Goal: Task Accomplishment & Management: Use online tool/utility

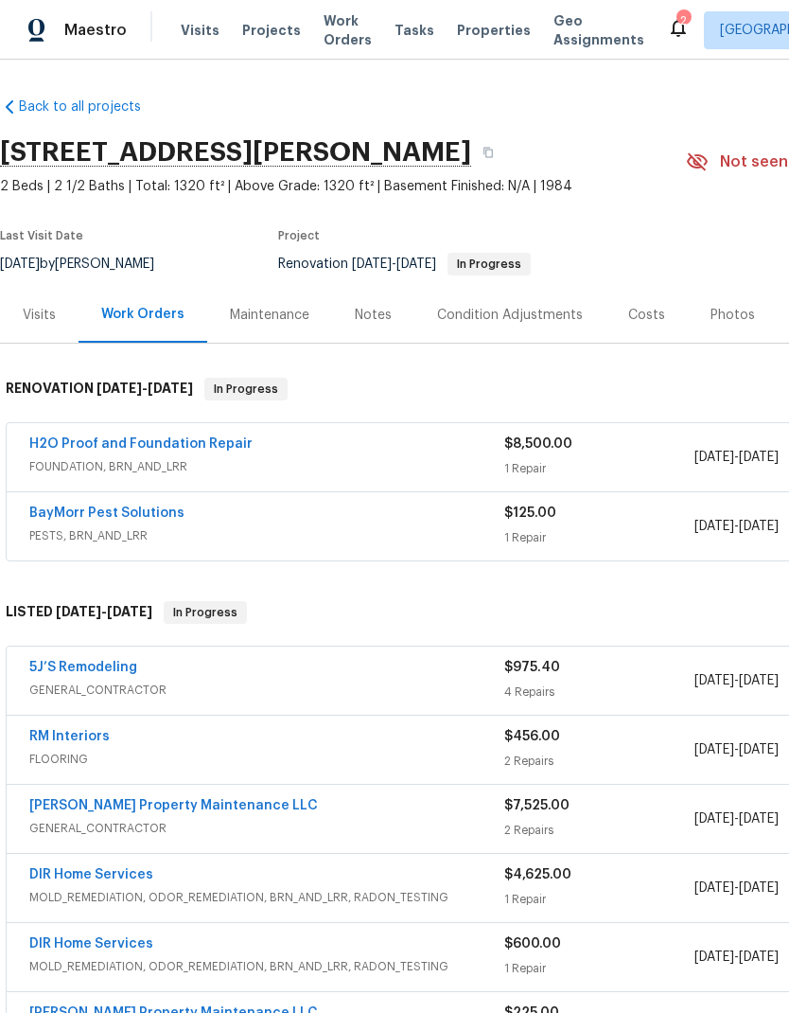
click at [214, 441] on link "H2O Proof and Foundation Repair" at bounding box center [140, 443] width 223 height 13
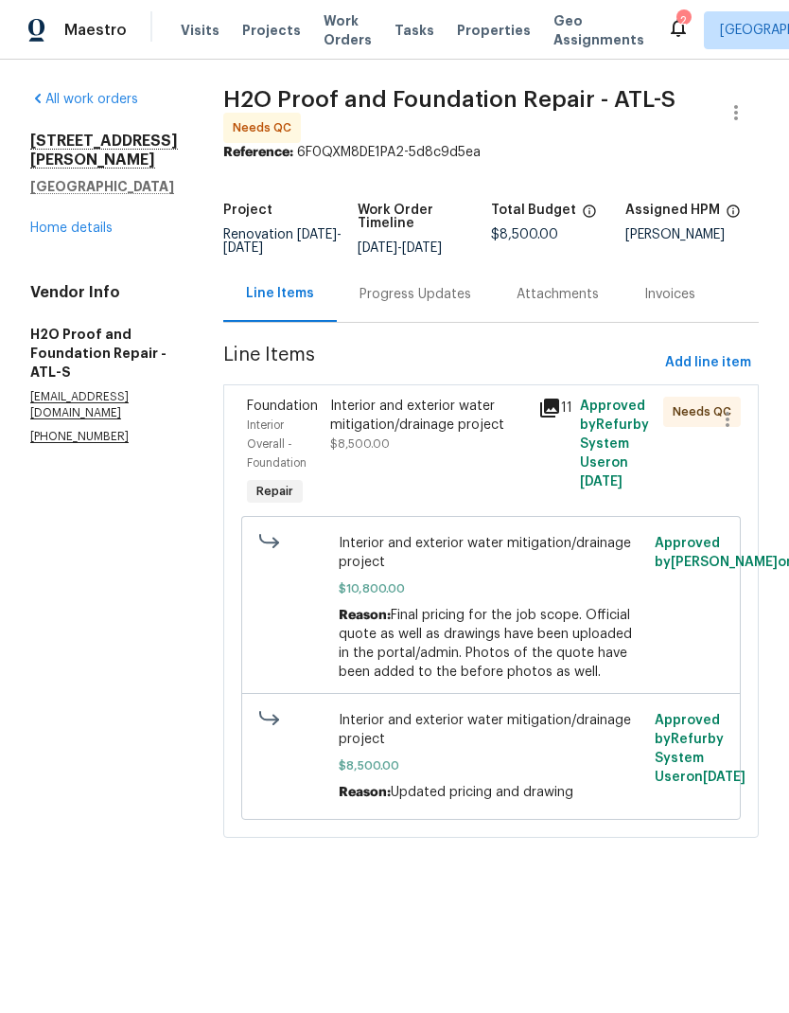
click at [435, 421] on div "Interior and exterior water mitigation/drainage project" at bounding box center [428, 416] width 197 height 38
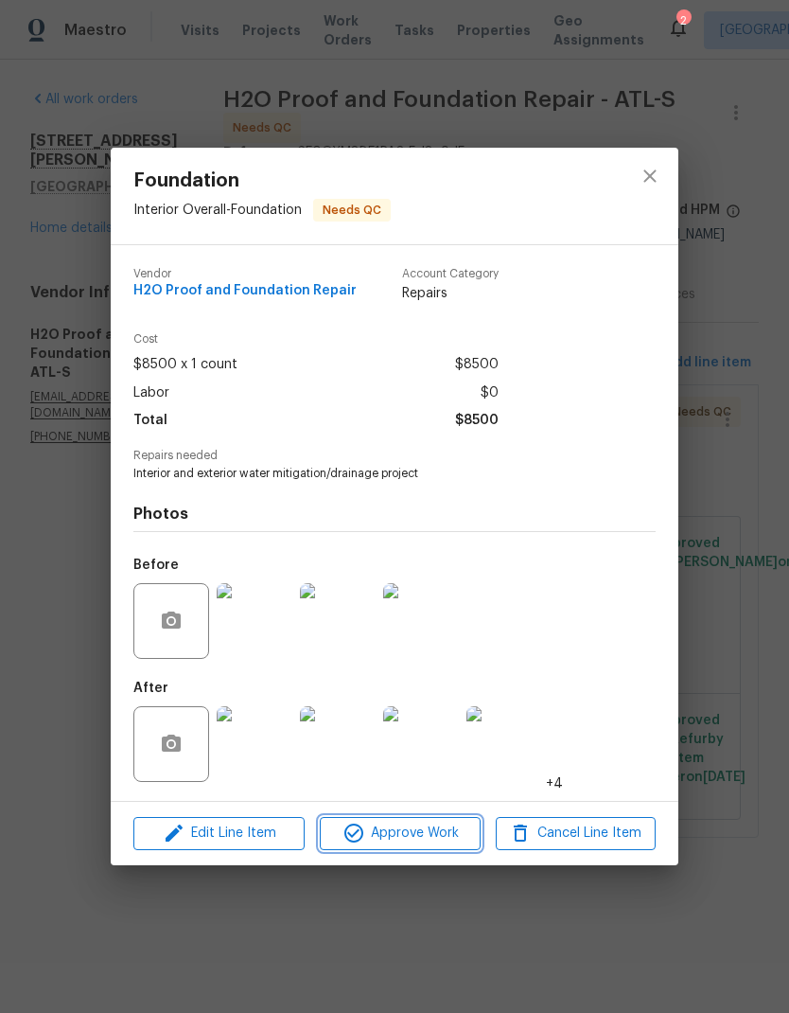
click at [446, 830] on span "Approve Work" at bounding box center [400, 833] width 149 height 24
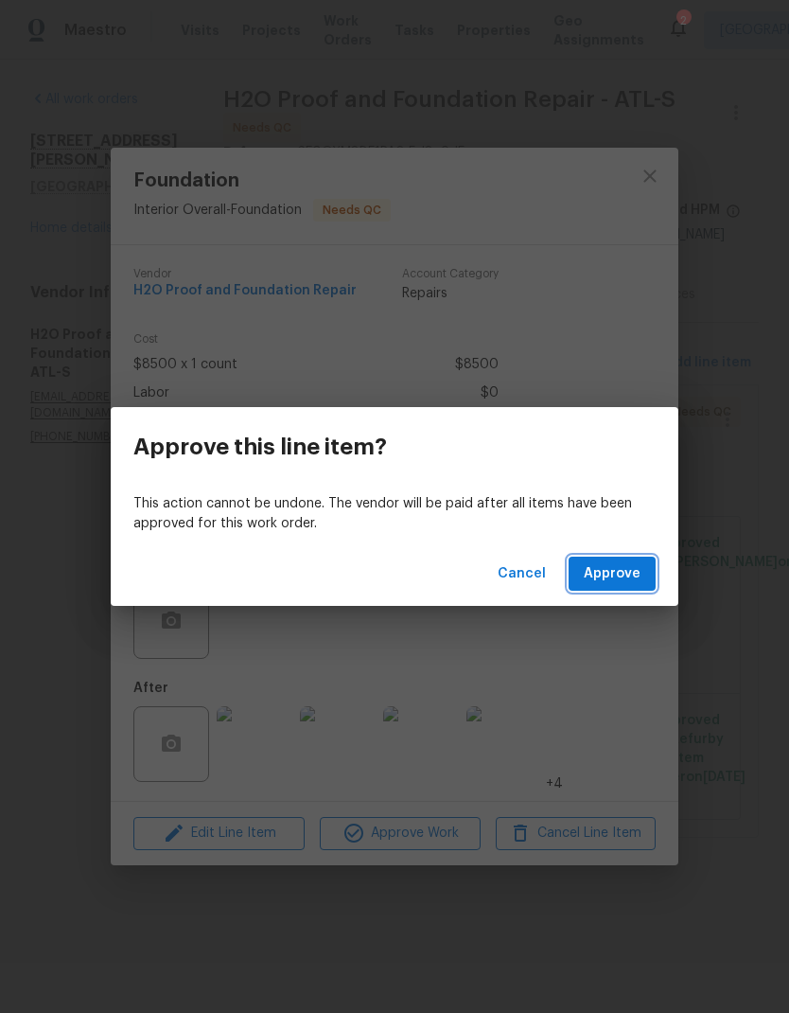
click at [632, 574] on span "Approve" at bounding box center [612, 574] width 57 height 24
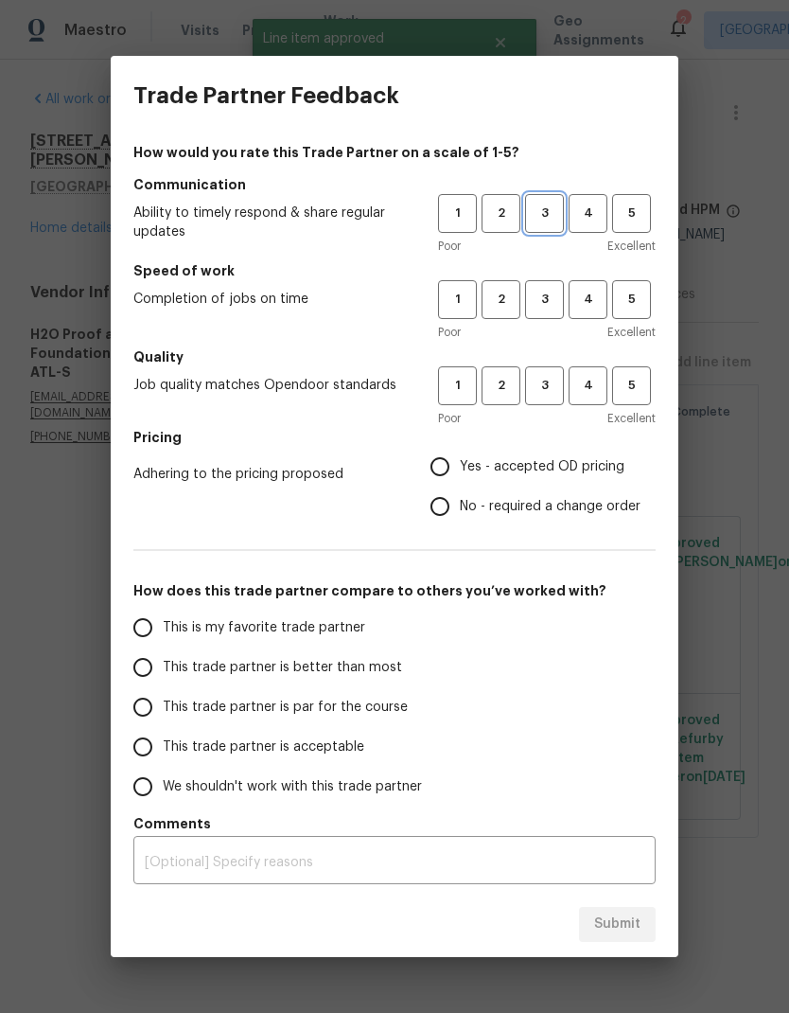
click at [553, 206] on span "3" at bounding box center [544, 214] width 35 height 22
click at [552, 295] on span "3" at bounding box center [544, 300] width 35 height 22
click at [555, 384] on span "3" at bounding box center [544, 386] width 35 height 22
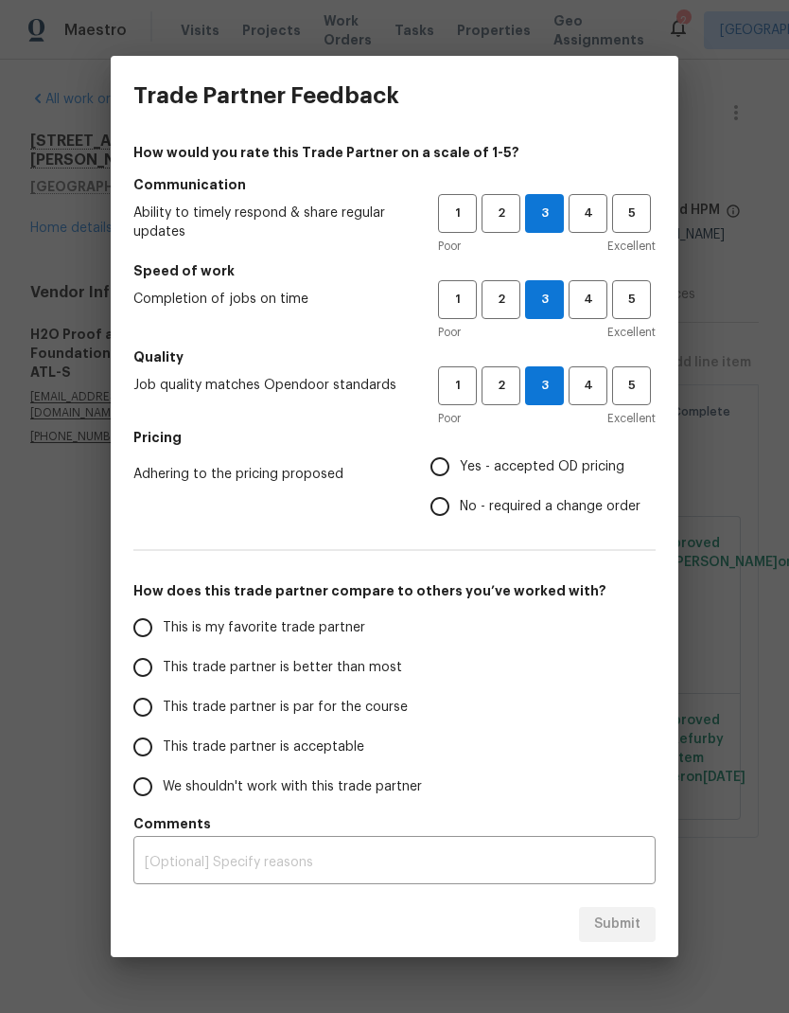
click at [450, 508] on input "No - required a change order" at bounding box center [440, 506] width 40 height 40
radio input "true"
click at [152, 706] on input "This trade partner is par for the course" at bounding box center [143, 707] width 40 height 40
click at [613, 921] on span "Submit" at bounding box center [617, 924] width 46 height 24
radio input "true"
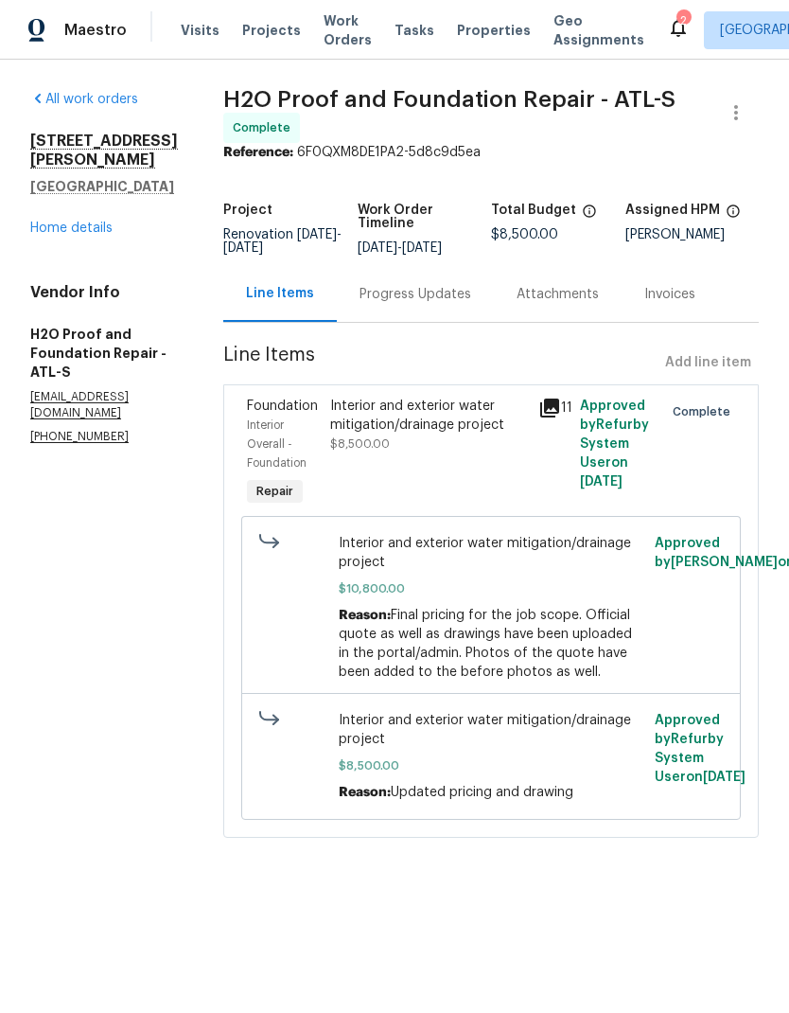
click at [104, 235] on link "Home details" at bounding box center [71, 227] width 82 height 13
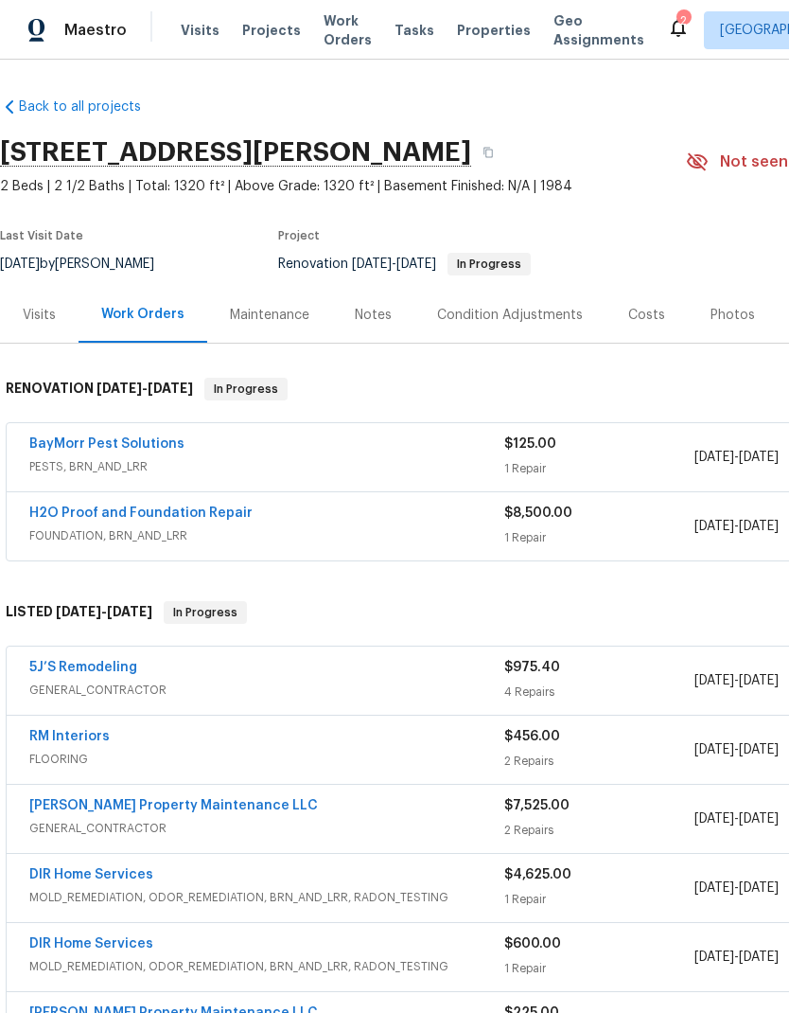
click at [160, 450] on link "BayMorr Pest Solutions" at bounding box center [106, 443] width 155 height 13
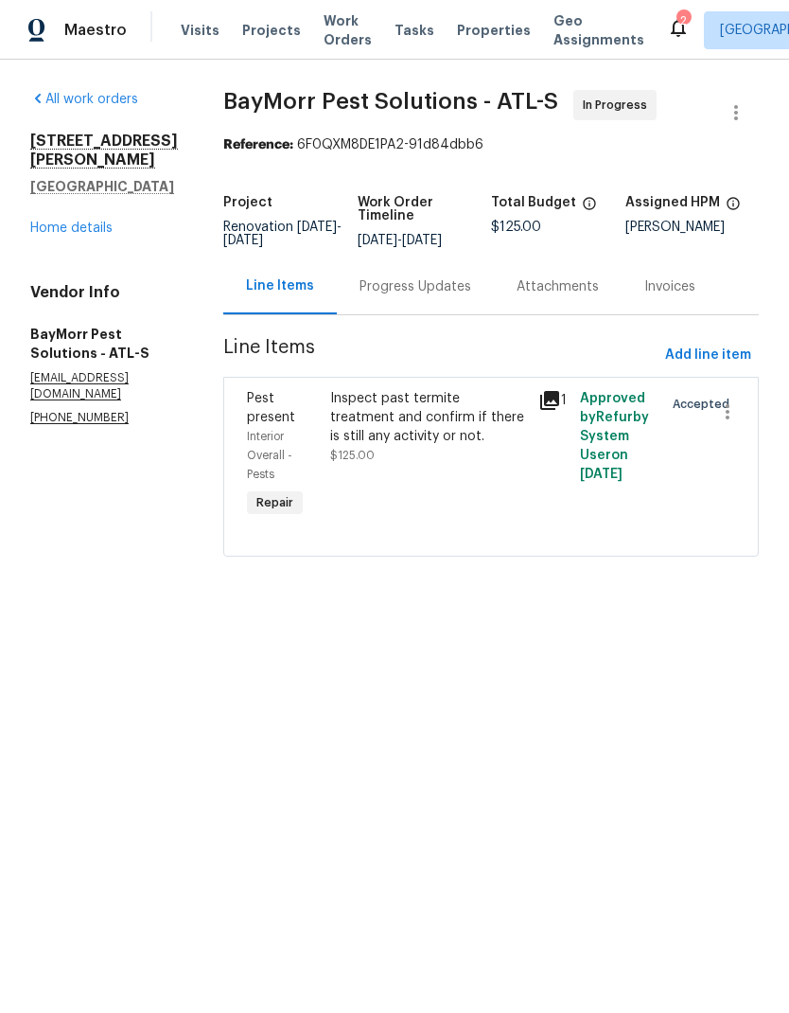
click at [428, 305] on div "Progress Updates" at bounding box center [415, 286] width 157 height 56
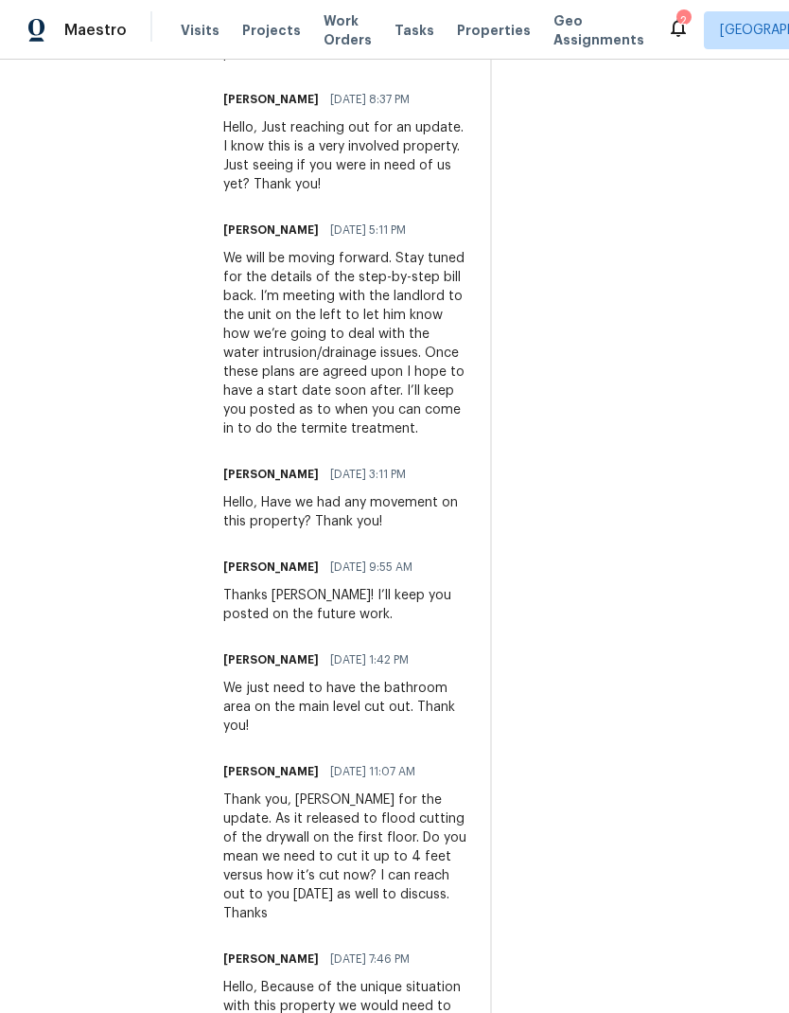
scroll to position [76, 0]
copy div "need to perform a Bora-Care treatment to the unit. To perform this we will need…"
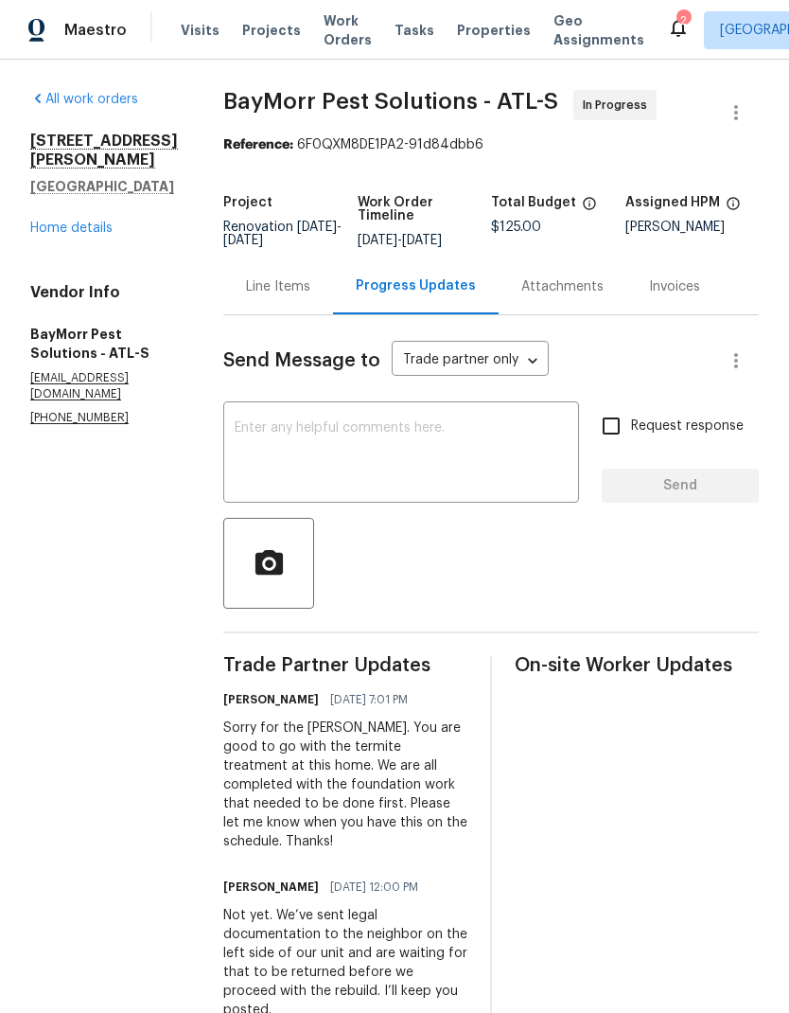
scroll to position [0, 0]
click at [293, 277] on div "Line Items" at bounding box center [278, 286] width 64 height 19
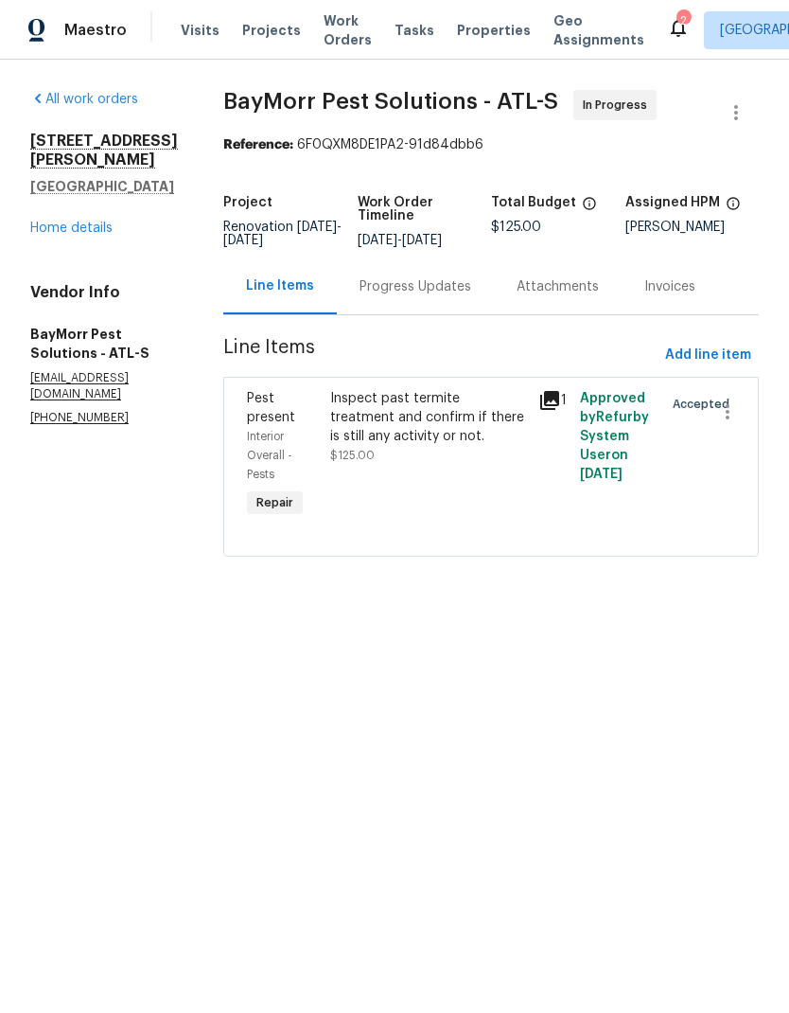
click at [420, 425] on div "Inspect past termite treatment and confirm if there is still any activity or no…" at bounding box center [428, 417] width 197 height 57
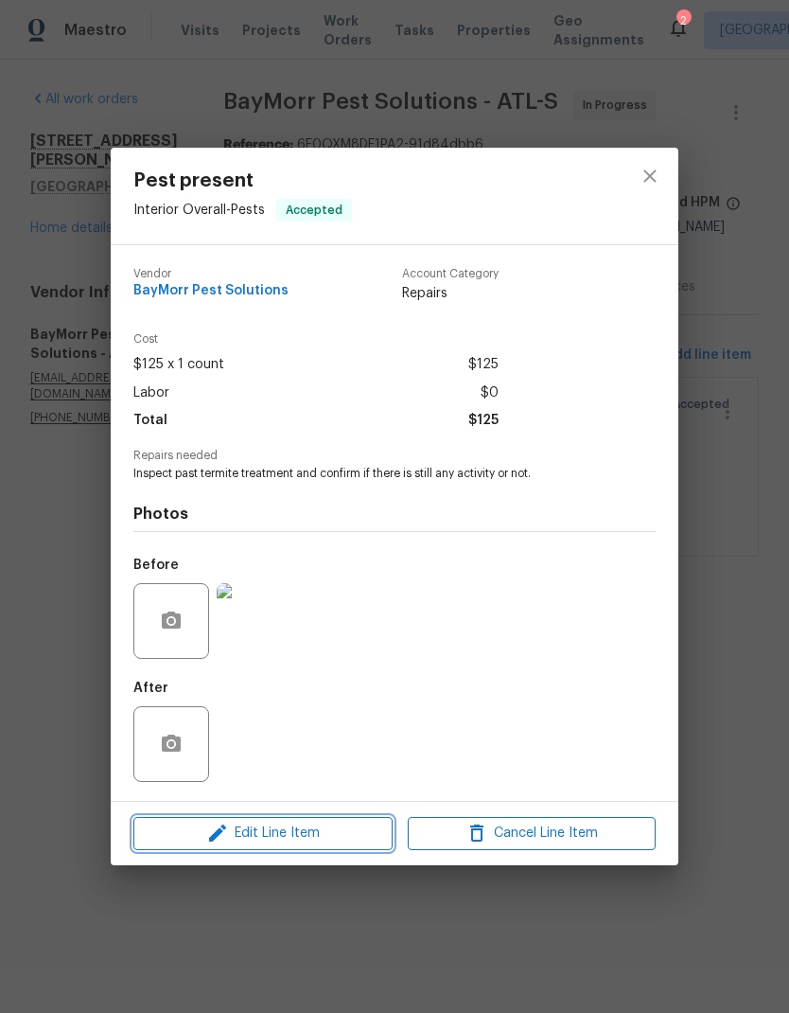
click at [350, 836] on span "Edit Line Item" at bounding box center [263, 833] width 248 height 24
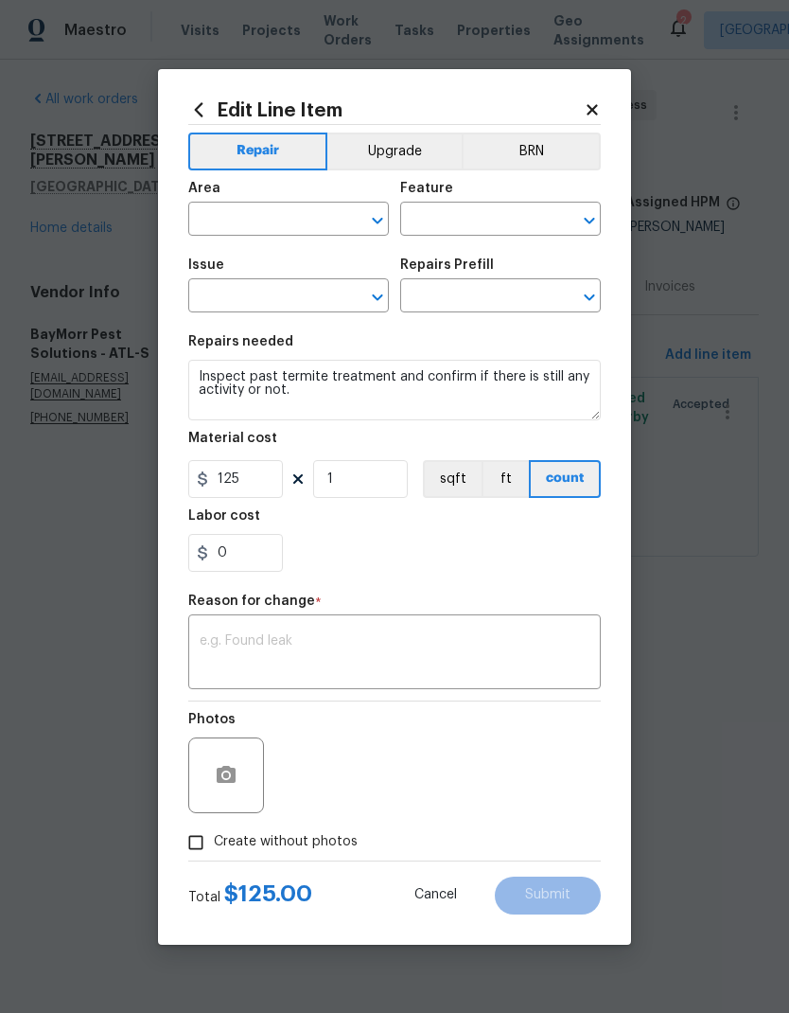
type input "Interior Overall"
type input "Pests"
type input "Pest present"
type input "General Pest Control $125.00"
click at [277, 471] on input "125" at bounding box center [235, 479] width 95 height 38
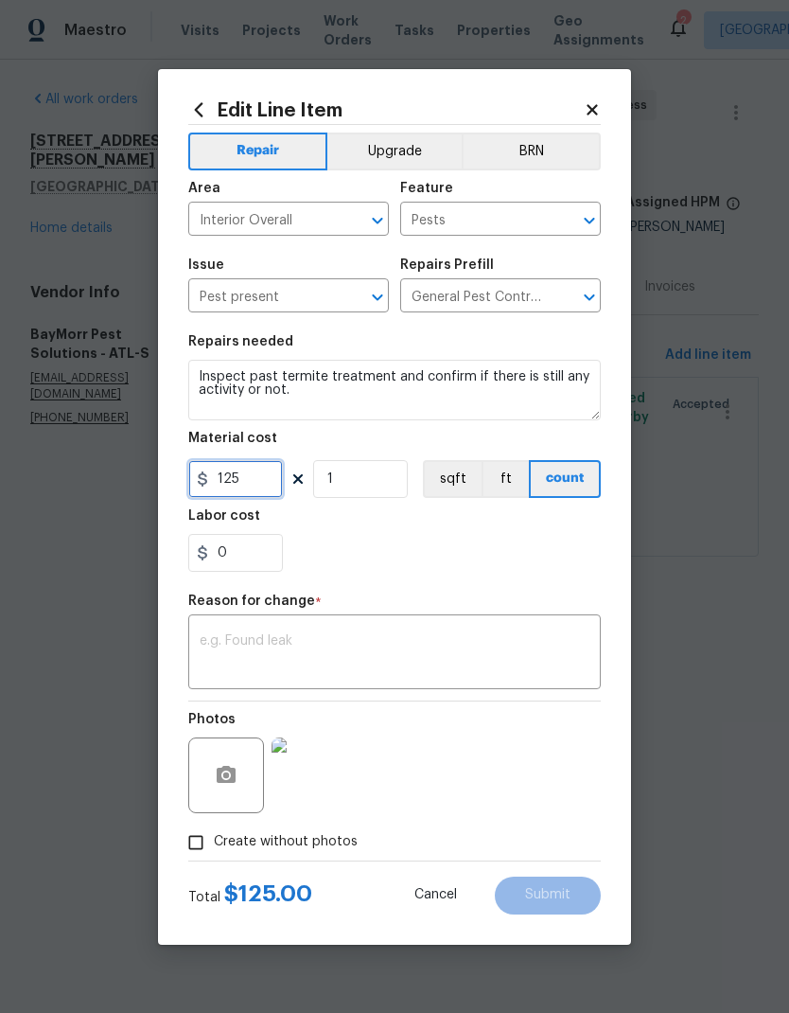
click at [273, 483] on input "125" at bounding box center [235, 479] width 95 height 38
type input "750"
click at [416, 650] on textarea at bounding box center [395, 654] width 390 height 40
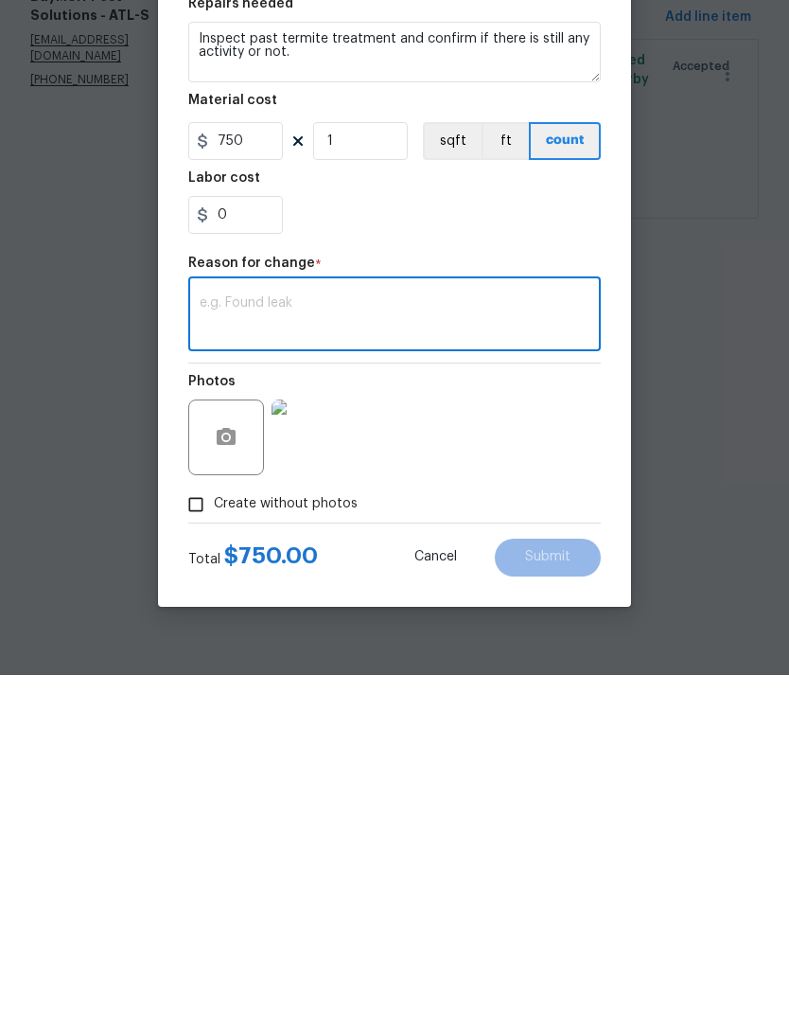
click at [282, 634] on textarea at bounding box center [395, 654] width 390 height 40
paste textarea "need to perform a Bora-Care treatment to the unit. To perform this we will need…"
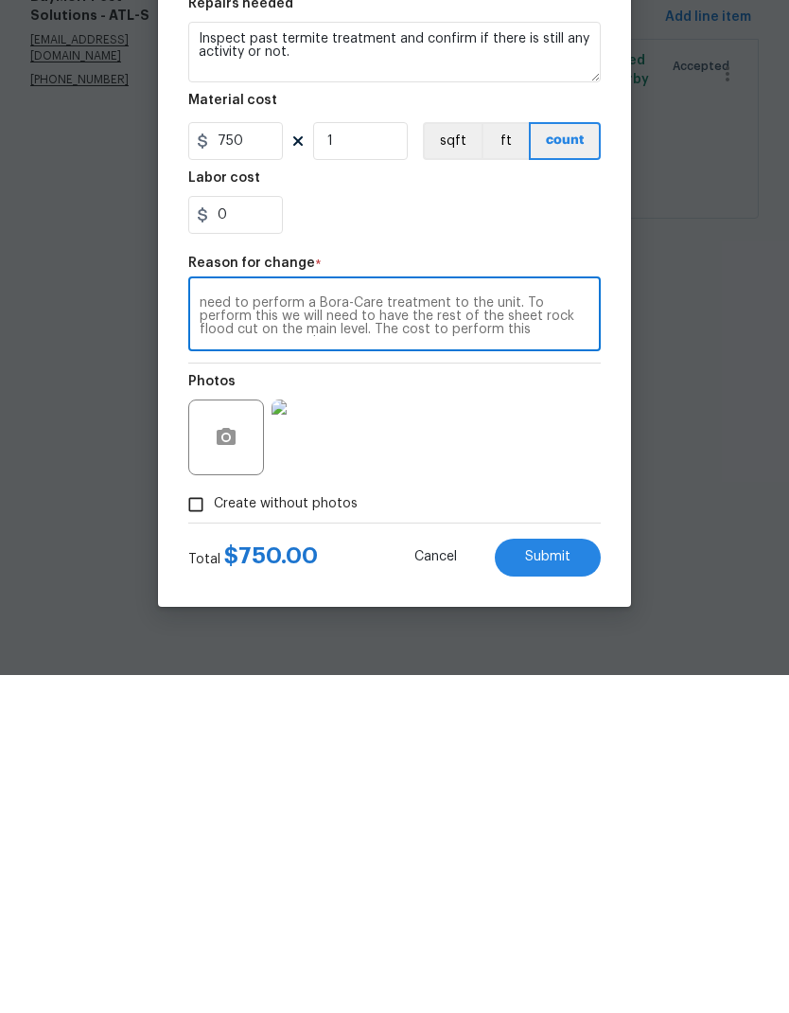
type textarea "need to perform a Bora-Care treatment to the unit. To perform this we will need…"
click at [568, 888] on span "Submit" at bounding box center [547, 895] width 45 height 14
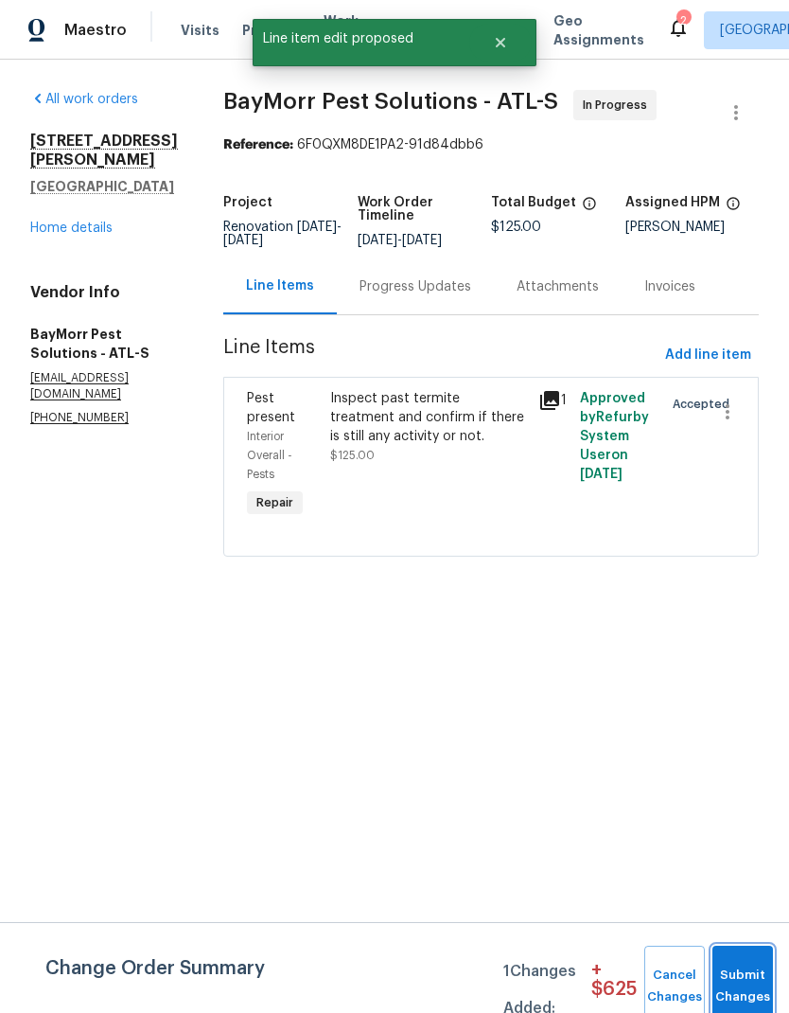
click at [739, 990] on span "Submit Changes" at bounding box center [743, 986] width 42 height 44
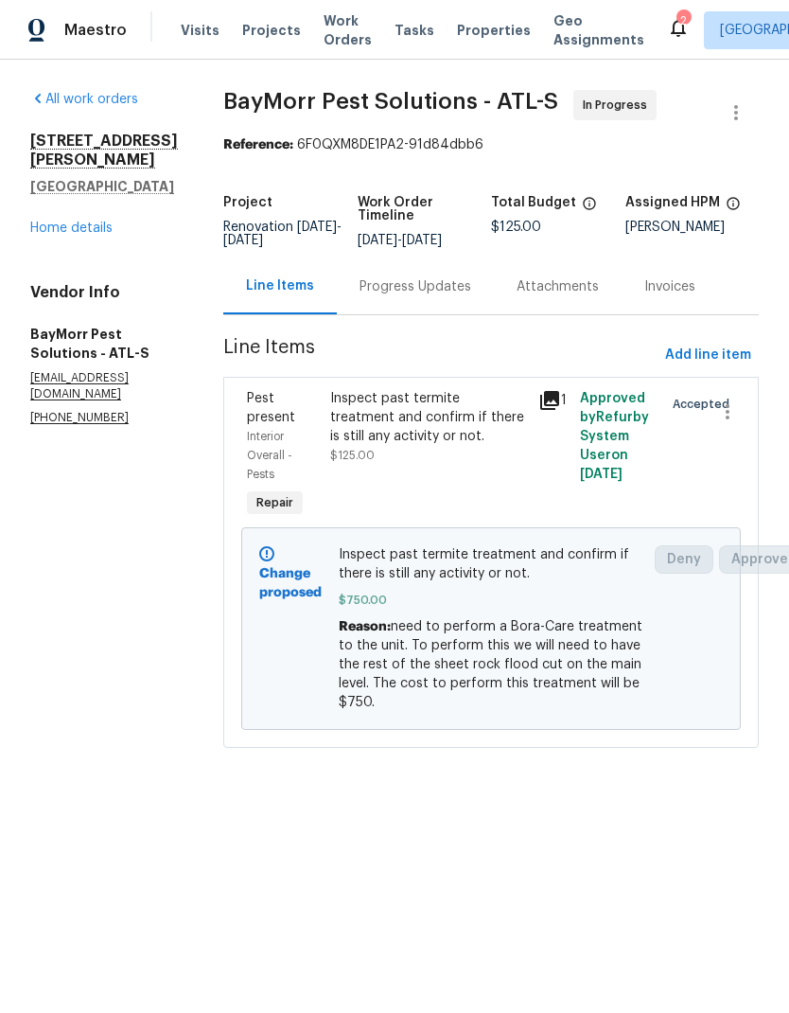
click at [426, 283] on div "Progress Updates" at bounding box center [416, 286] width 112 height 19
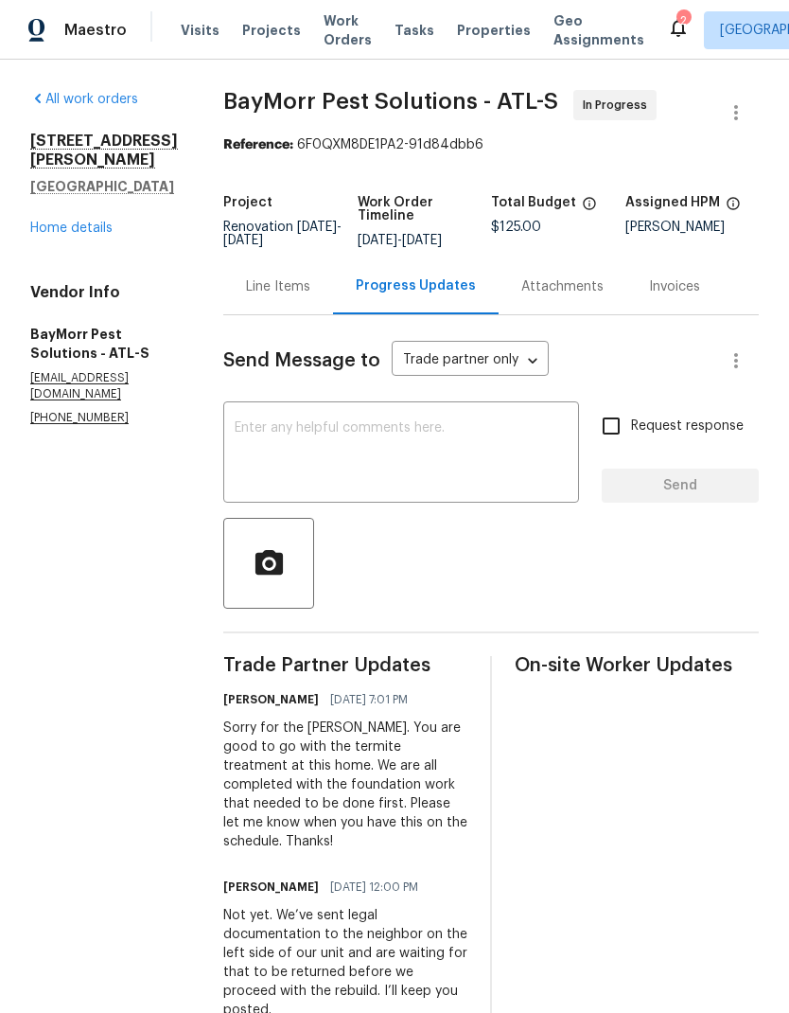
click at [346, 431] on textarea at bounding box center [401, 454] width 333 height 66
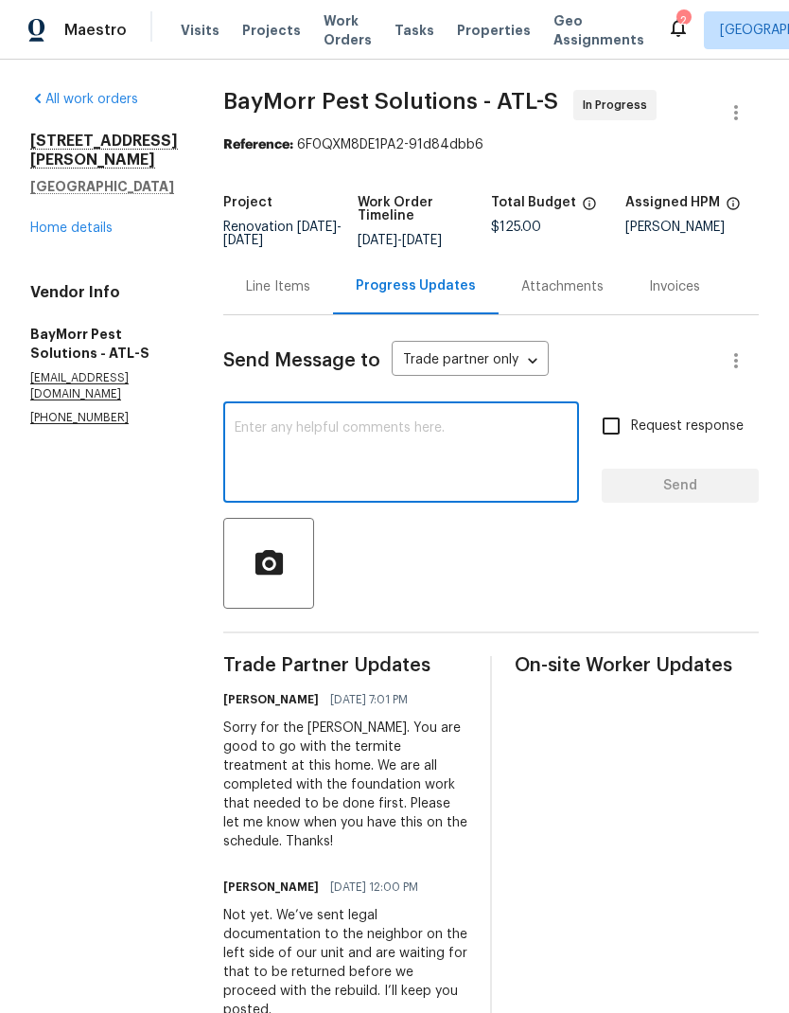
click at [85, 231] on link "Home details" at bounding box center [71, 227] width 82 height 13
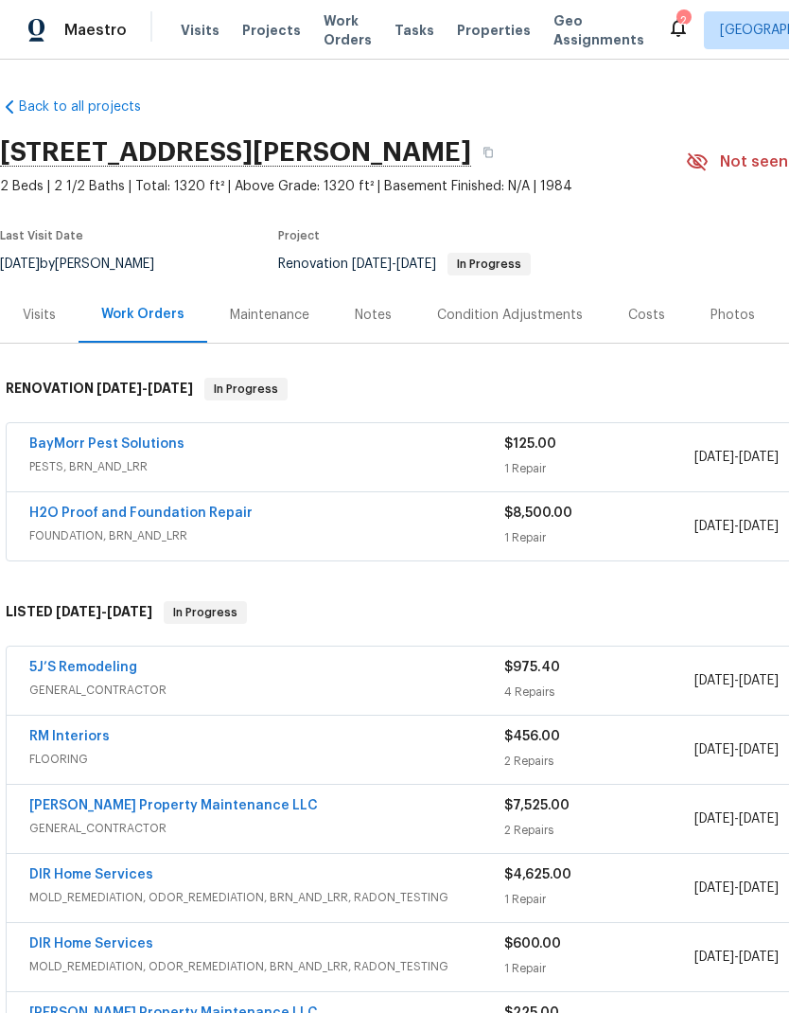
click at [153, 450] on link "BayMorr Pest Solutions" at bounding box center [106, 443] width 155 height 13
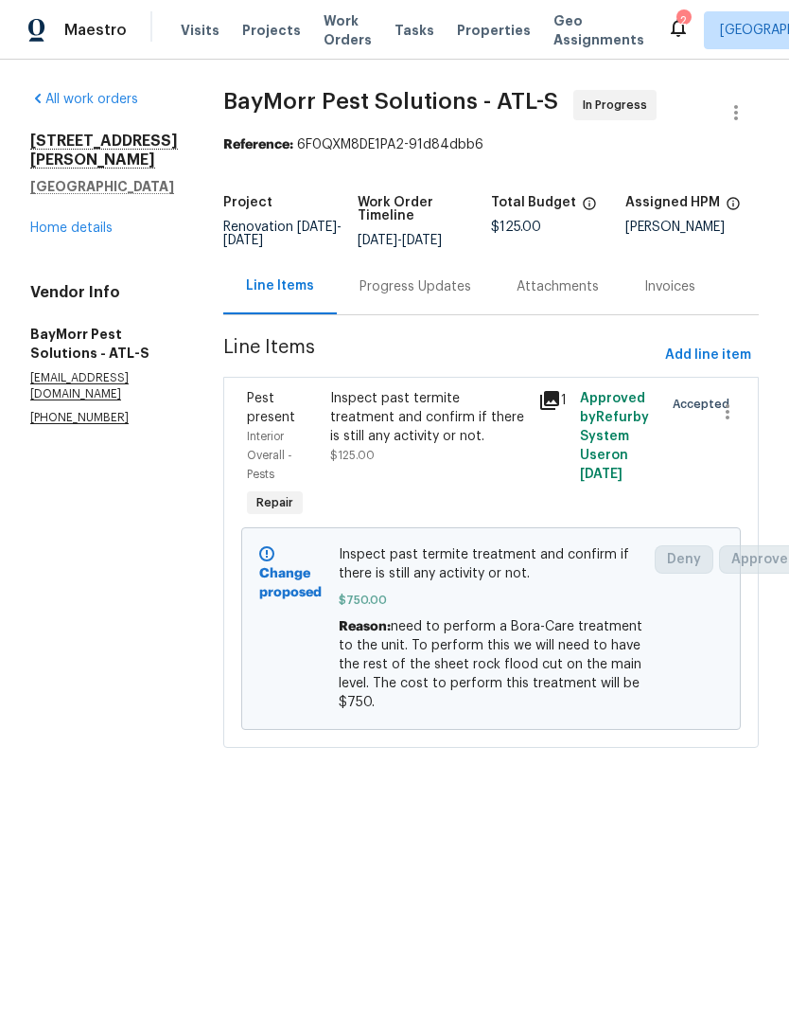
click at [414, 285] on div "Progress Updates" at bounding box center [416, 286] width 112 height 19
